Goal: Task Accomplishment & Management: Manage account settings

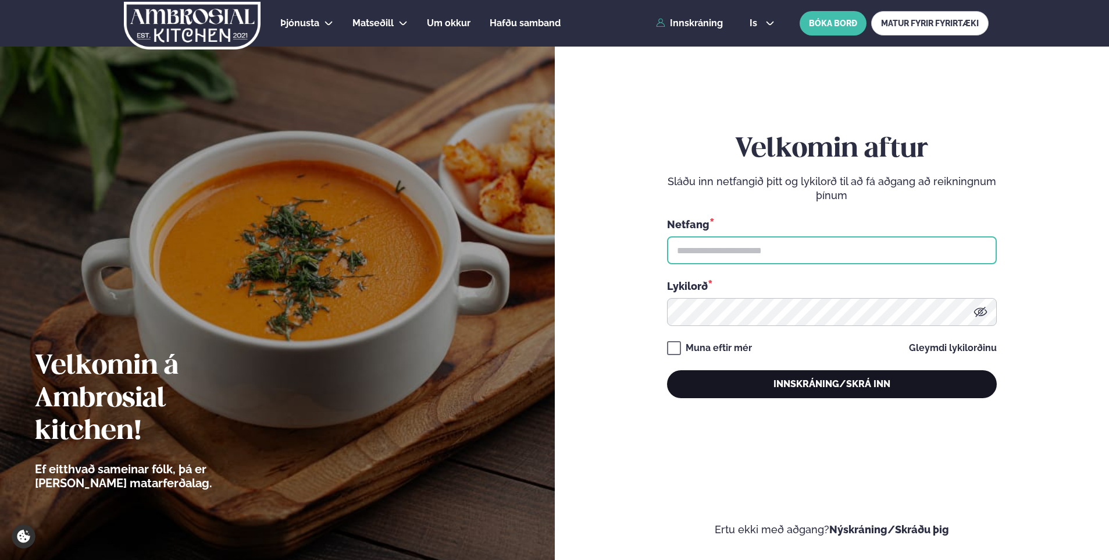
type input "**********"
click at [893, 394] on button "Innskráning/Skrá inn" at bounding box center [832, 384] width 330 height 28
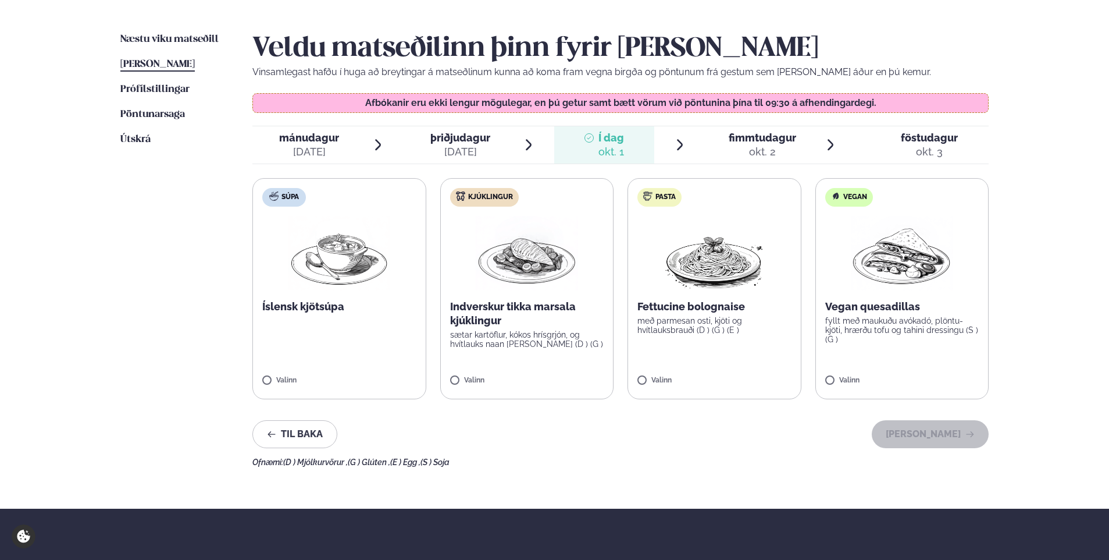
scroll to position [275, 0]
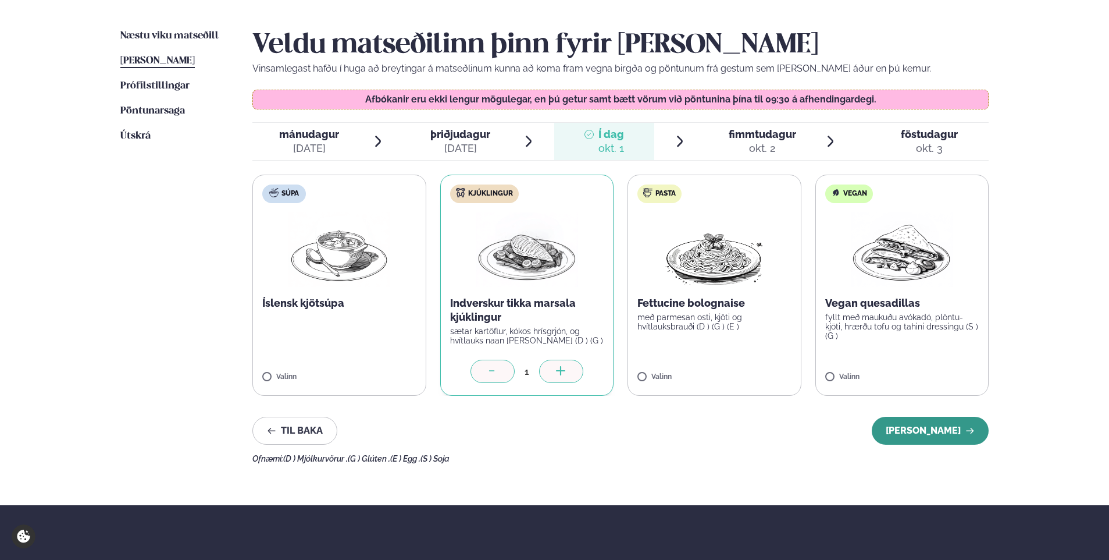
click at [940, 440] on button "[PERSON_NAME]" at bounding box center [930, 430] width 117 height 28
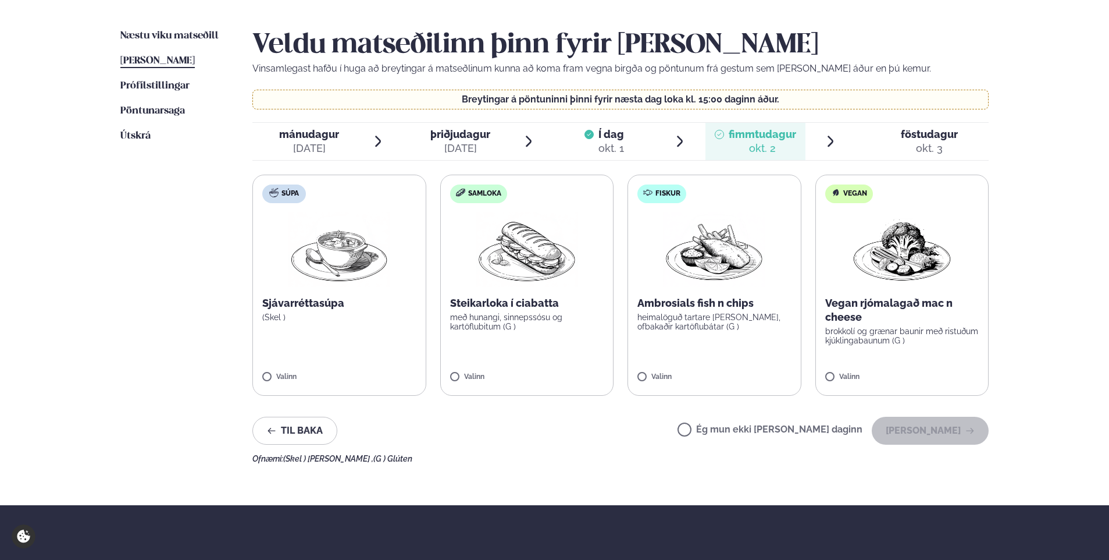
click at [939, 133] on span "föstudagur" at bounding box center [929, 134] width 57 height 12
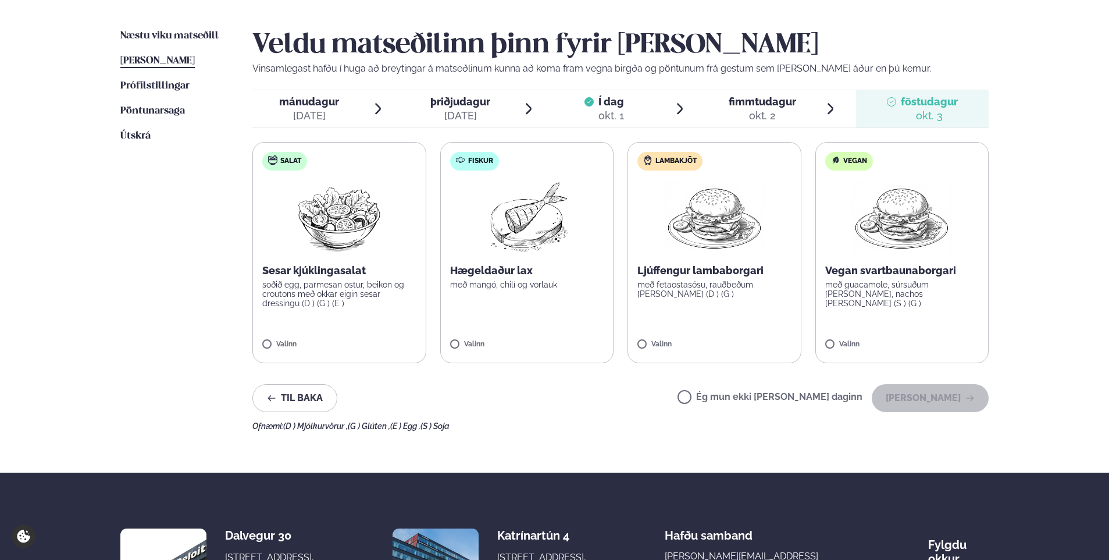
click at [606, 98] on span "Í dag" at bounding box center [612, 102] width 26 height 14
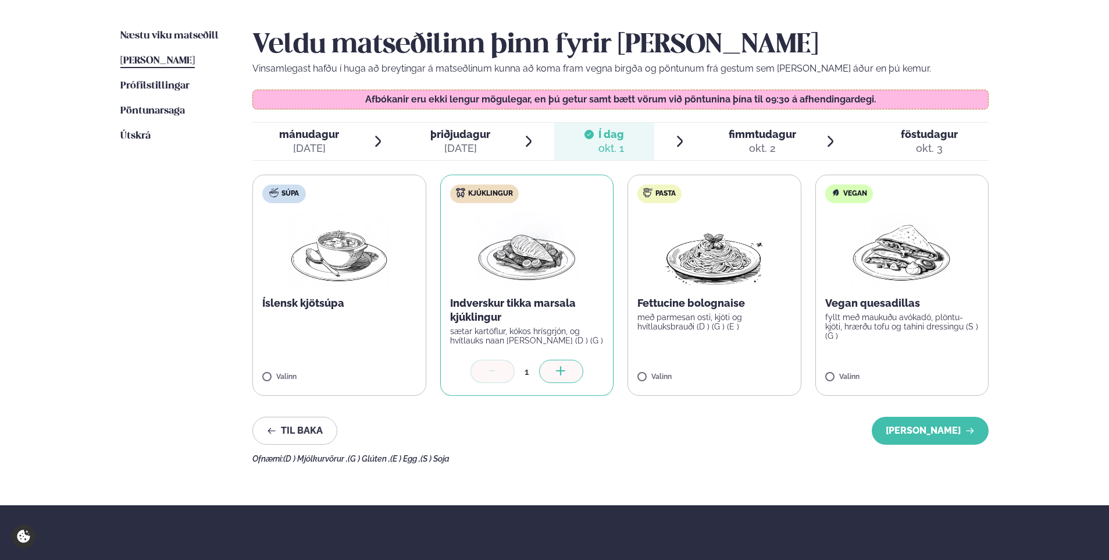
click at [757, 138] on span "fimmtudagur" at bounding box center [762, 134] width 67 height 12
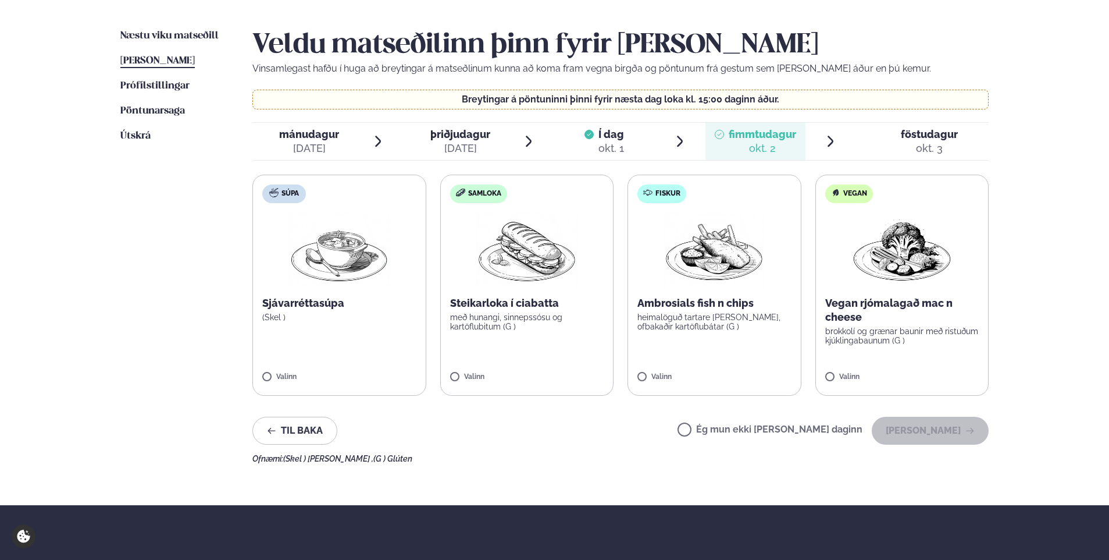
click at [465, 137] on span "þriðjudagur" at bounding box center [460, 134] width 60 height 12
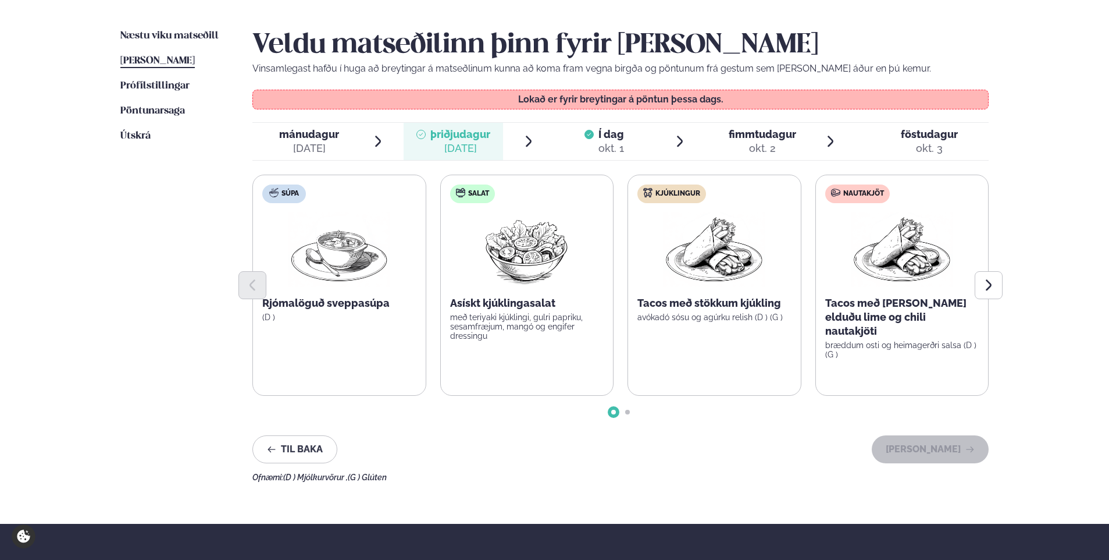
click at [618, 143] on div "okt. 1" at bounding box center [612, 148] width 26 height 14
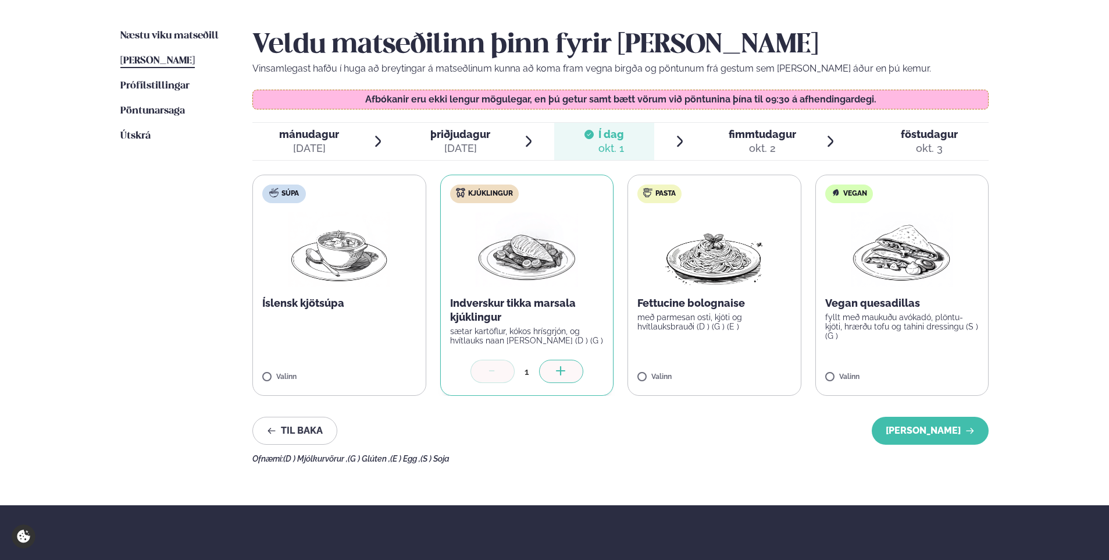
click at [773, 138] on span "fimmtudagur" at bounding box center [762, 134] width 67 height 12
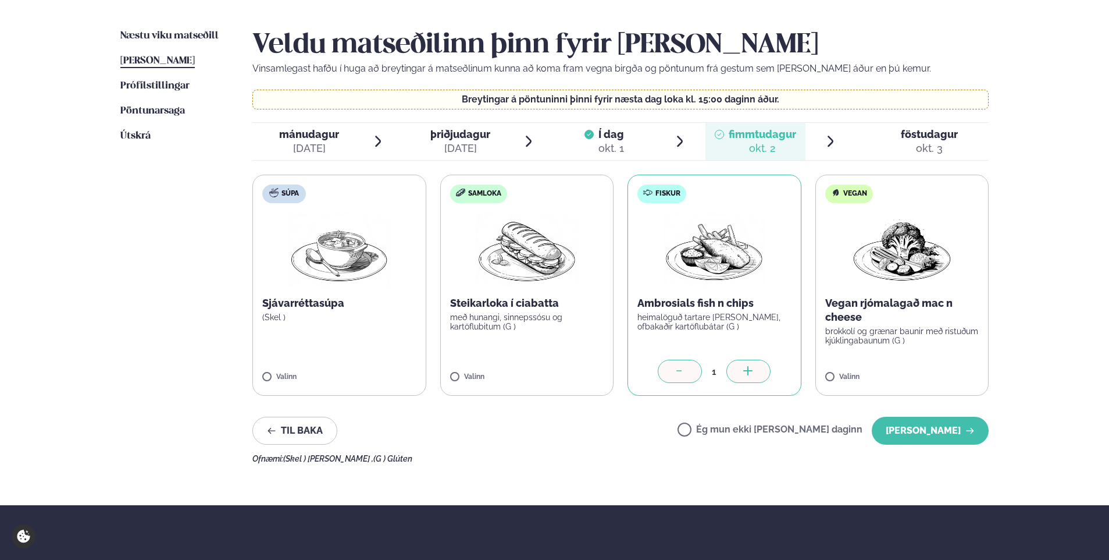
click at [924, 144] on div "okt. 3" at bounding box center [929, 148] width 57 height 14
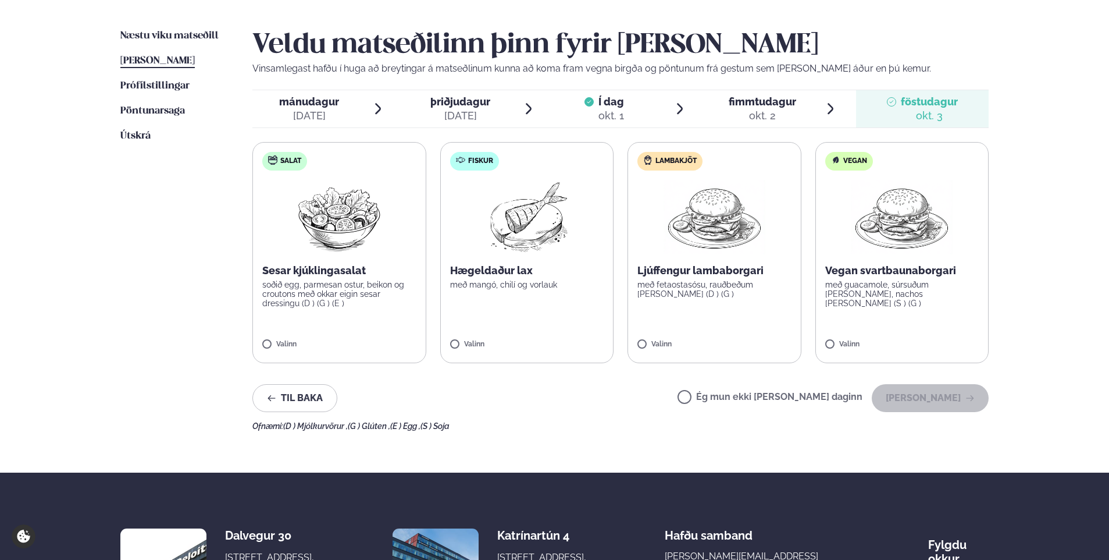
click at [724, 397] on label "Ég mun ekki [PERSON_NAME] daginn" at bounding box center [770, 398] width 185 height 12
click at [922, 401] on button "[PERSON_NAME]" at bounding box center [930, 398] width 117 height 28
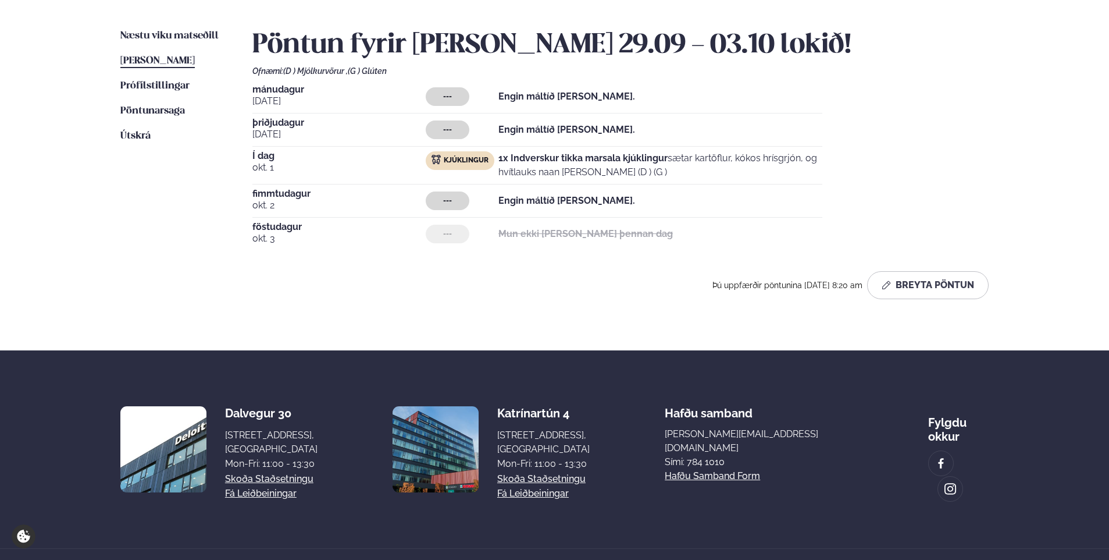
click at [507, 207] on p "Engin máltíð [PERSON_NAME]." at bounding box center [567, 201] width 137 height 14
click at [920, 282] on button "Breyta Pöntun" at bounding box center [928, 285] width 122 height 28
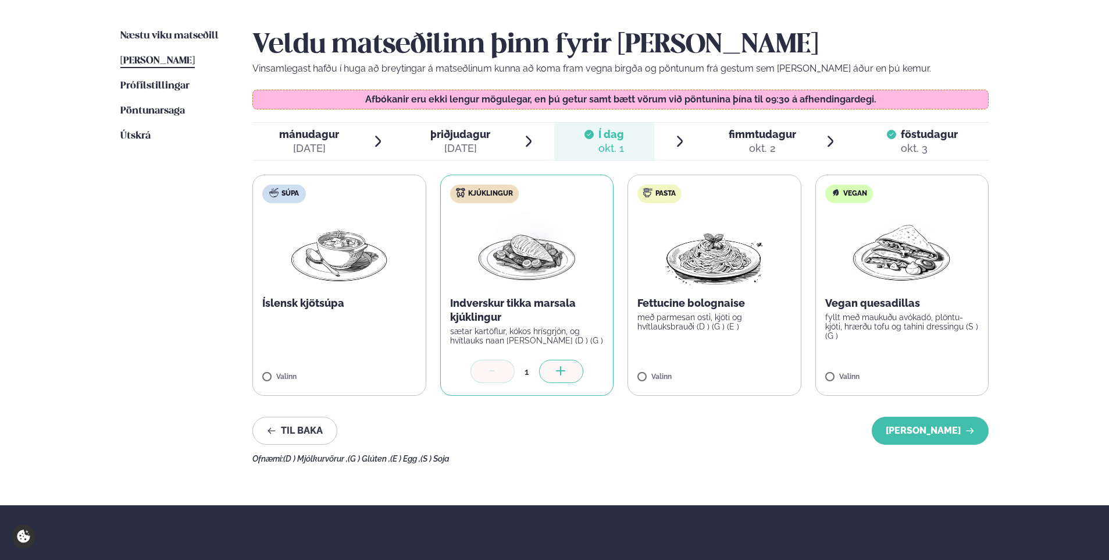
click at [778, 136] on span "fimmtudagur" at bounding box center [762, 134] width 67 height 12
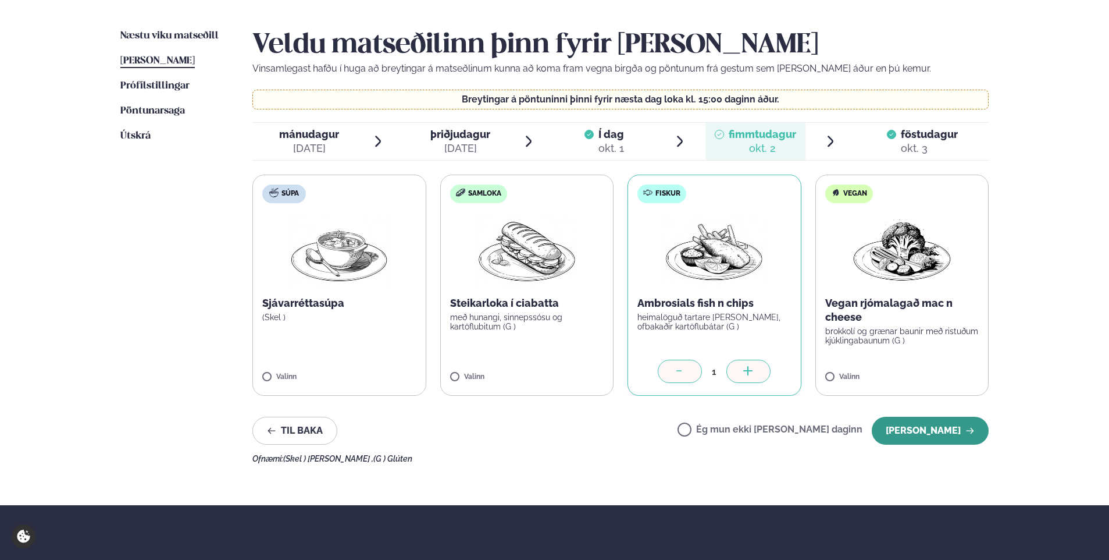
click at [930, 433] on button "[PERSON_NAME]" at bounding box center [930, 430] width 117 height 28
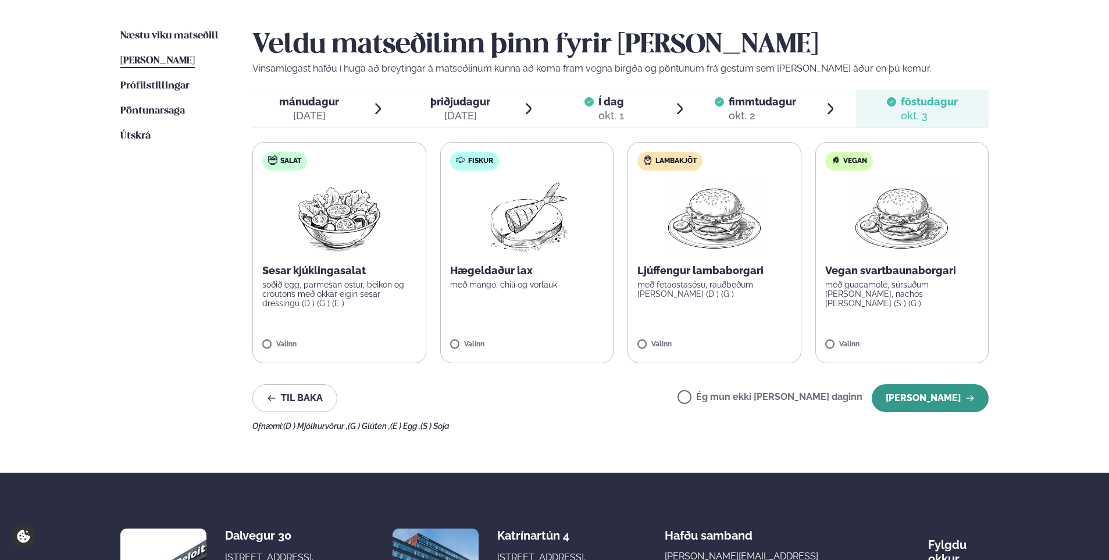
click at [944, 399] on button "[PERSON_NAME]" at bounding box center [930, 398] width 117 height 28
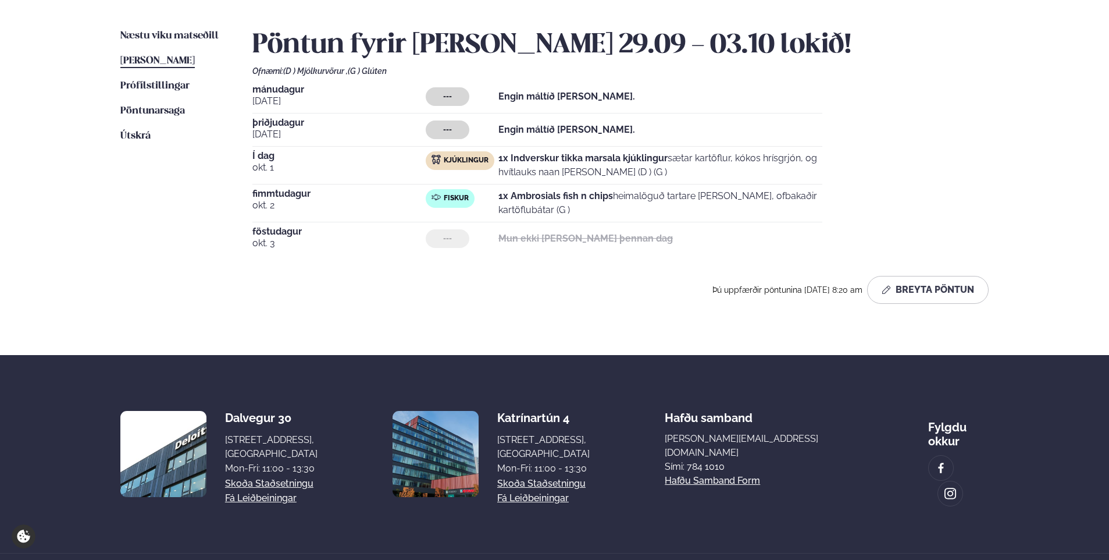
drag, startPoint x: 944, startPoint y: 399, endPoint x: 970, endPoint y: 155, distance: 245.1
click at [970, 155] on div "Þjónusta Hádegismatur fyrir fyrirtæki Fyrirtækja veitingar Einkapartý Matseðill…" at bounding box center [554, 160] width 1109 height 870
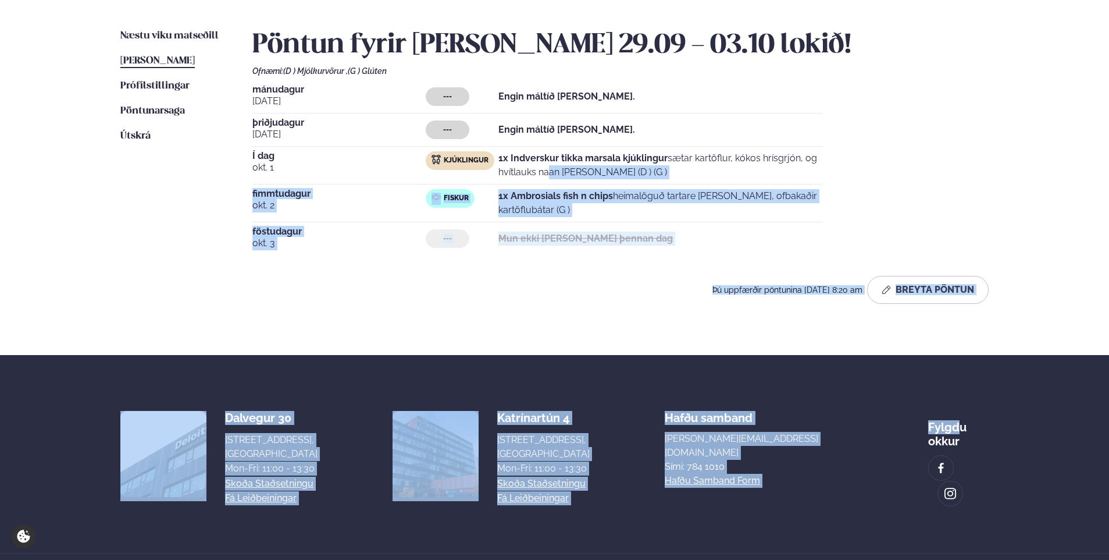
drag, startPoint x: 970, startPoint y: 155, endPoint x: 1054, endPoint y: 210, distance: 100.0
click at [1054, 210] on div "Þjónusta Hádegismatur fyrir fyrirtæki Fyrirtækja veitingar Einkapartý Matseðill…" at bounding box center [554, 160] width 1109 height 870
